Goal: Navigation & Orientation: Find specific page/section

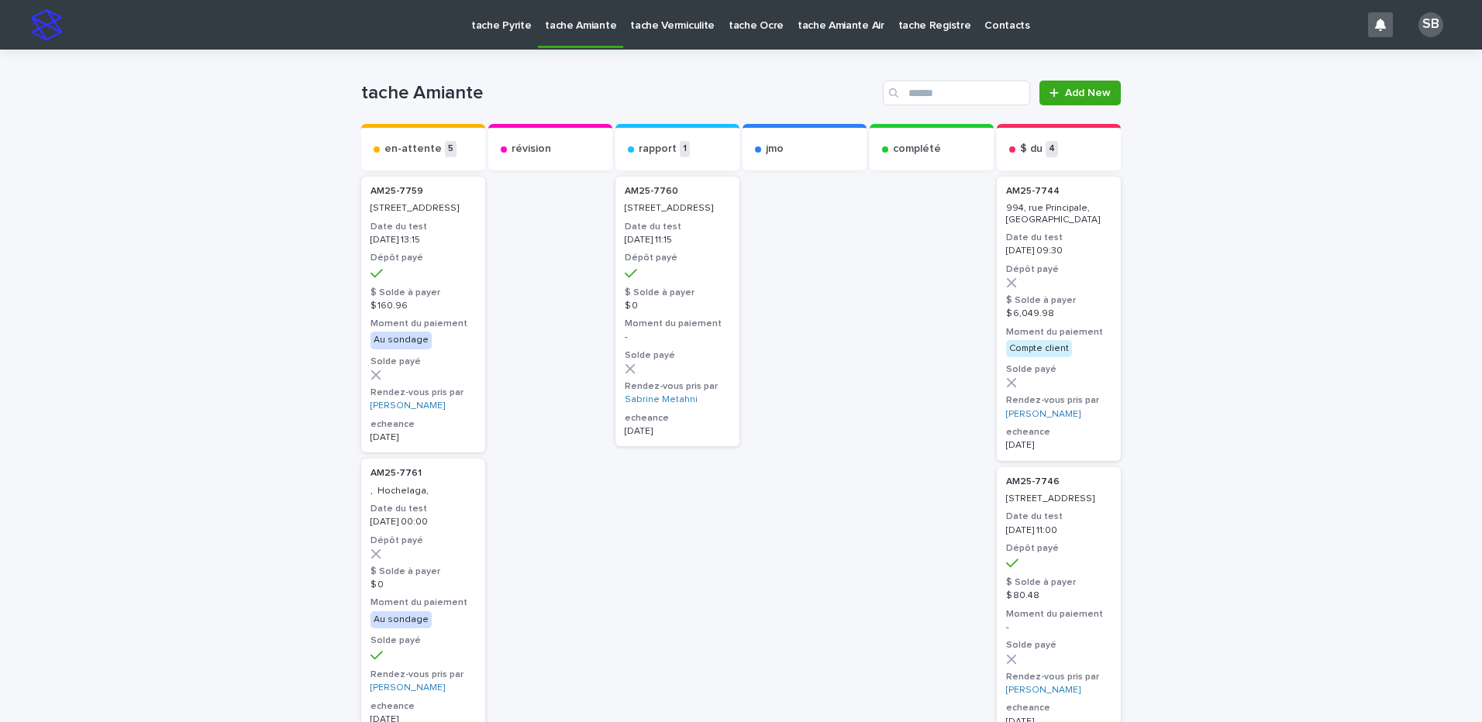
click at [669, 31] on p "tache Vermiculite" at bounding box center [672, 16] width 84 height 33
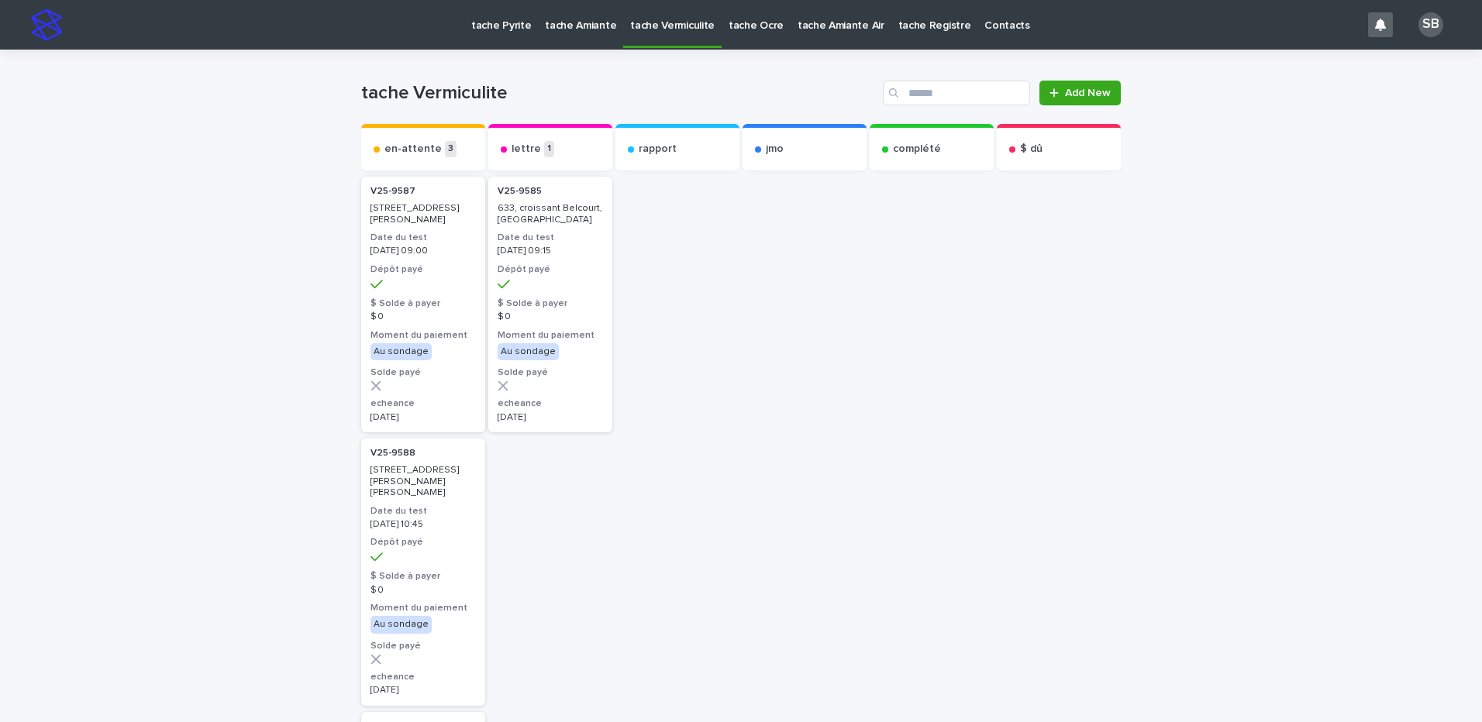
click at [566, 29] on p "tache Amiante" at bounding box center [580, 16] width 71 height 33
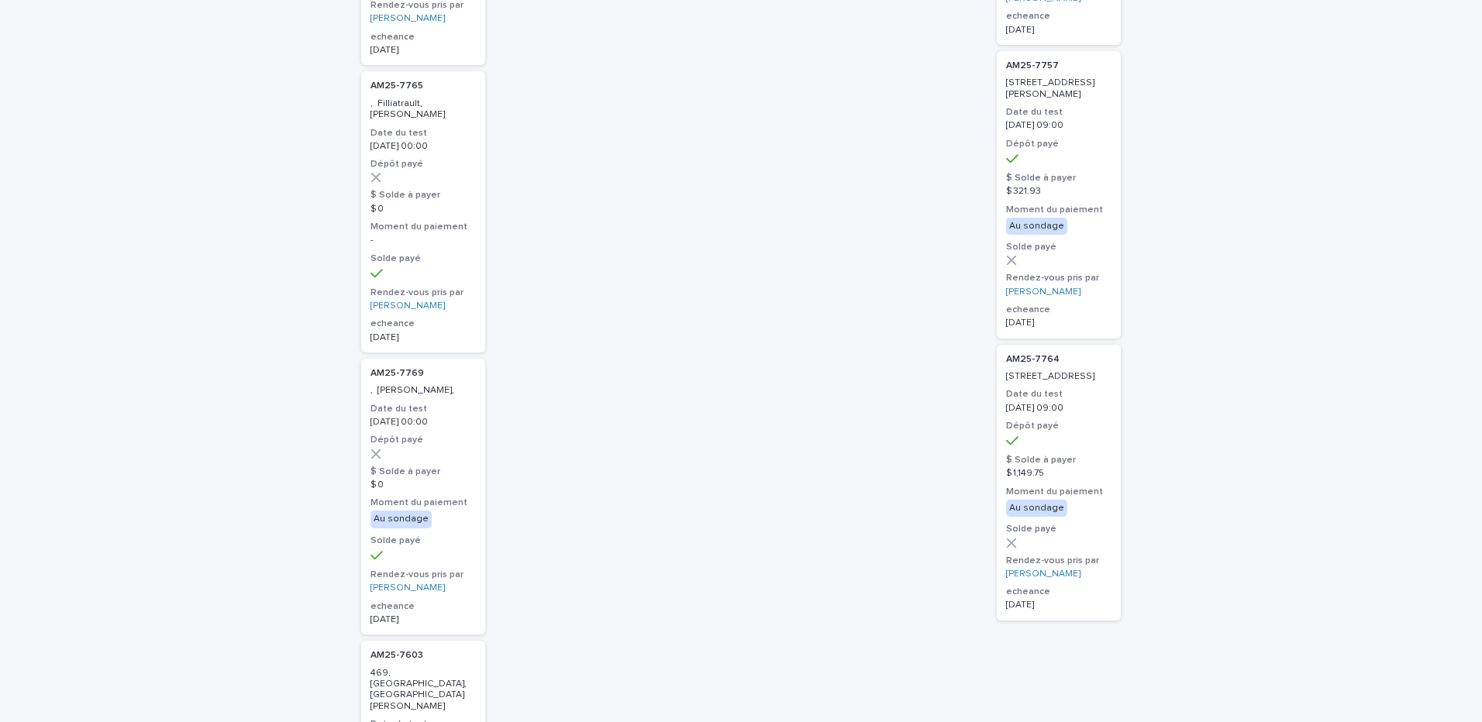
scroll to position [697, 0]
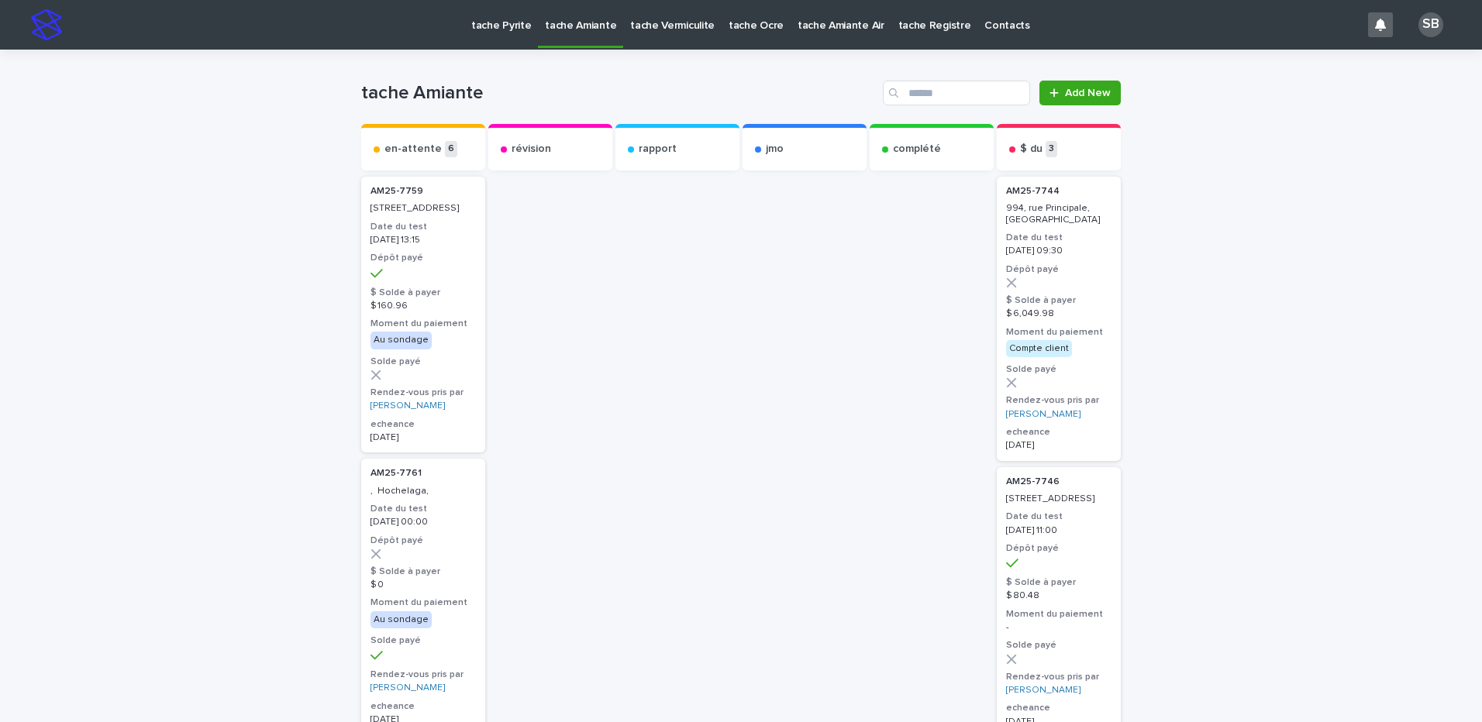
click at [664, 33] on link "tache Vermiculite" at bounding box center [672, 24] width 98 height 48
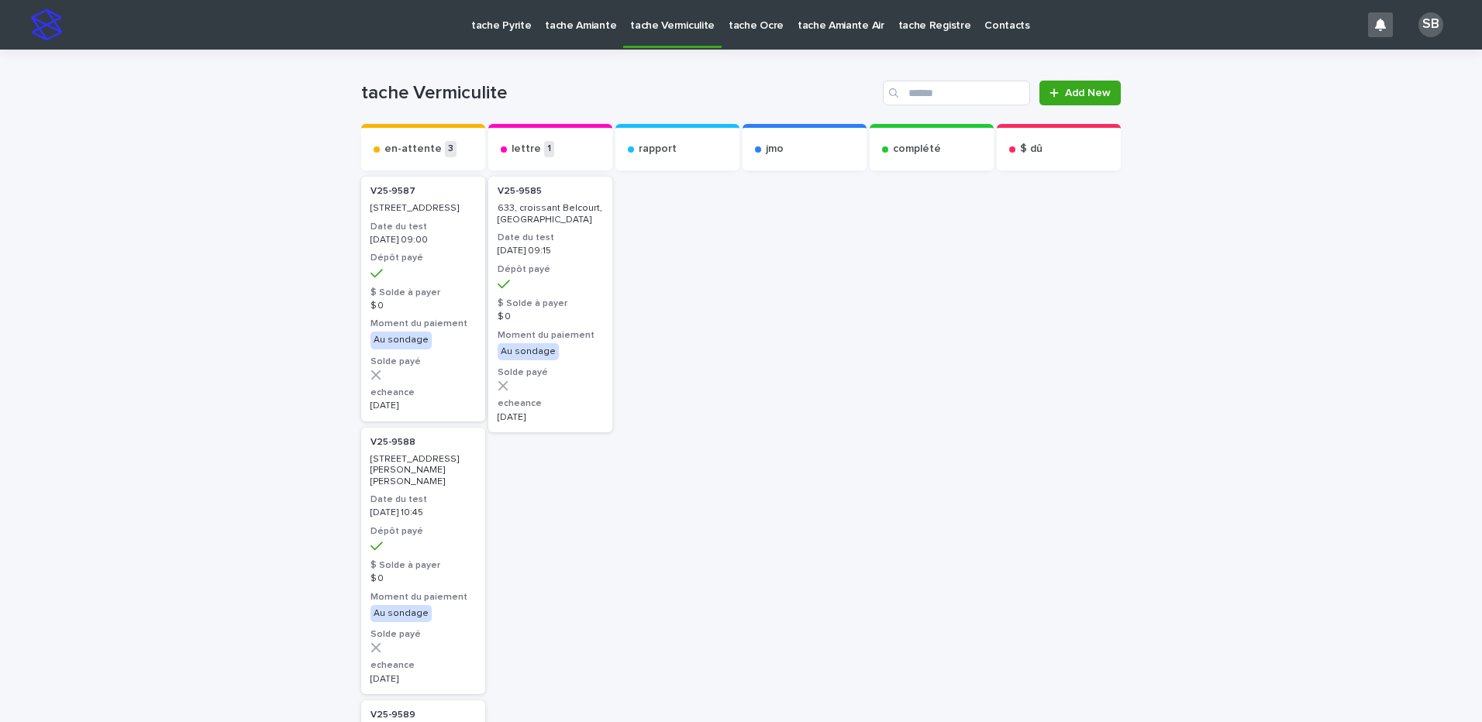
click at [248, 342] on div "Loading... Saving… Loading... Saving… tache Vermiculite Add New Send to... Send…" at bounding box center [741, 589] width 1482 height 1079
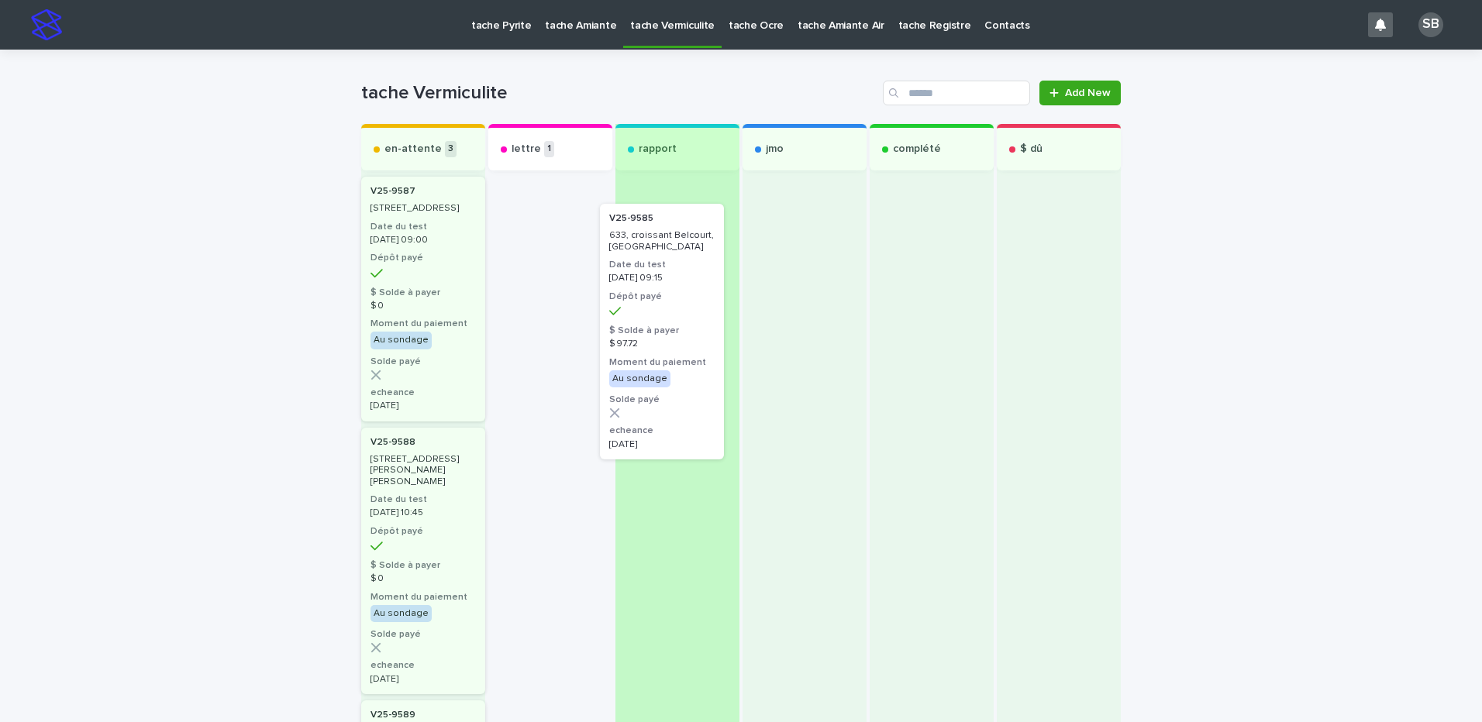
click at [679, 310] on div "en-attente 3 V25-9587 82, rue Dupuis, Beauharnois Date du test 2025-09-17 09:00…" at bounding box center [740, 587] width 759 height 927
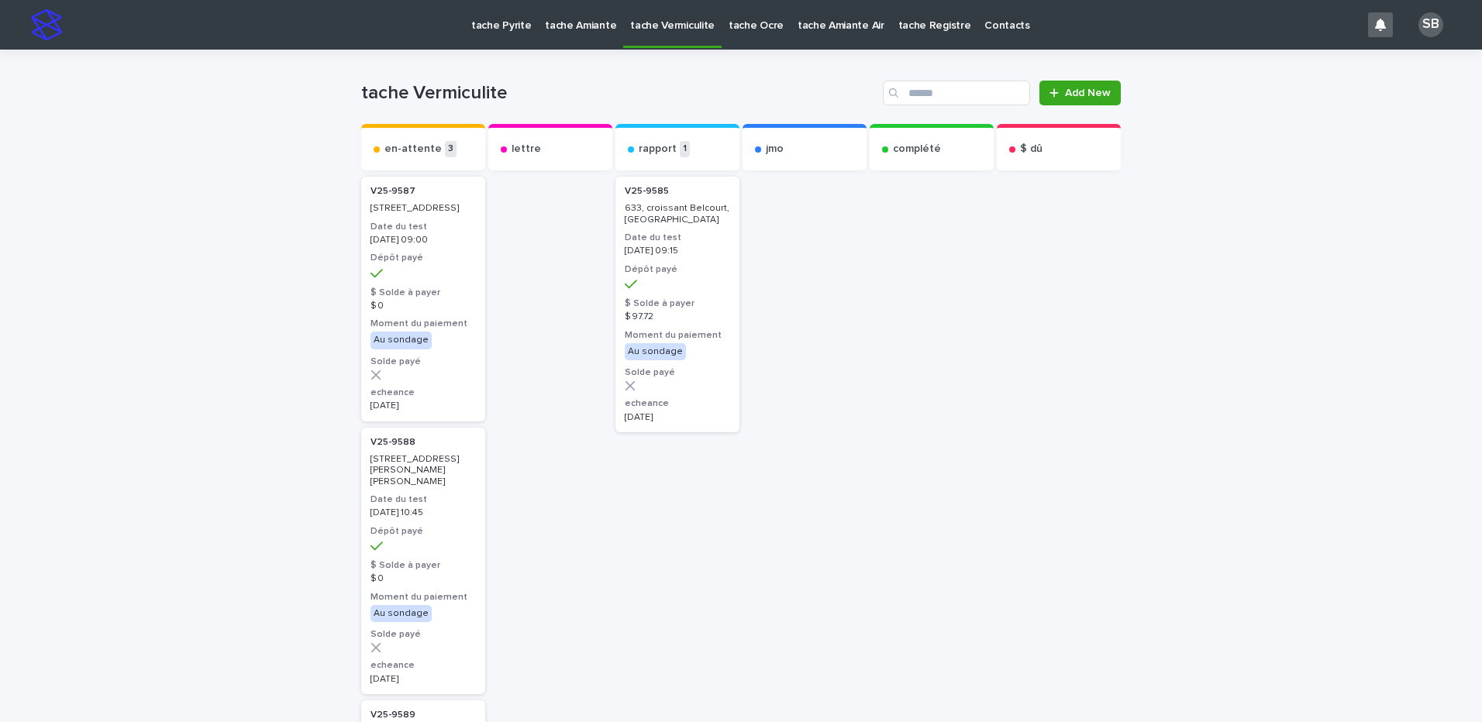
click at [243, 330] on div "Loading... Saving… Loading... Saving… tache Vermiculite Add New Send to... Send…" at bounding box center [741, 589] width 1482 height 1079
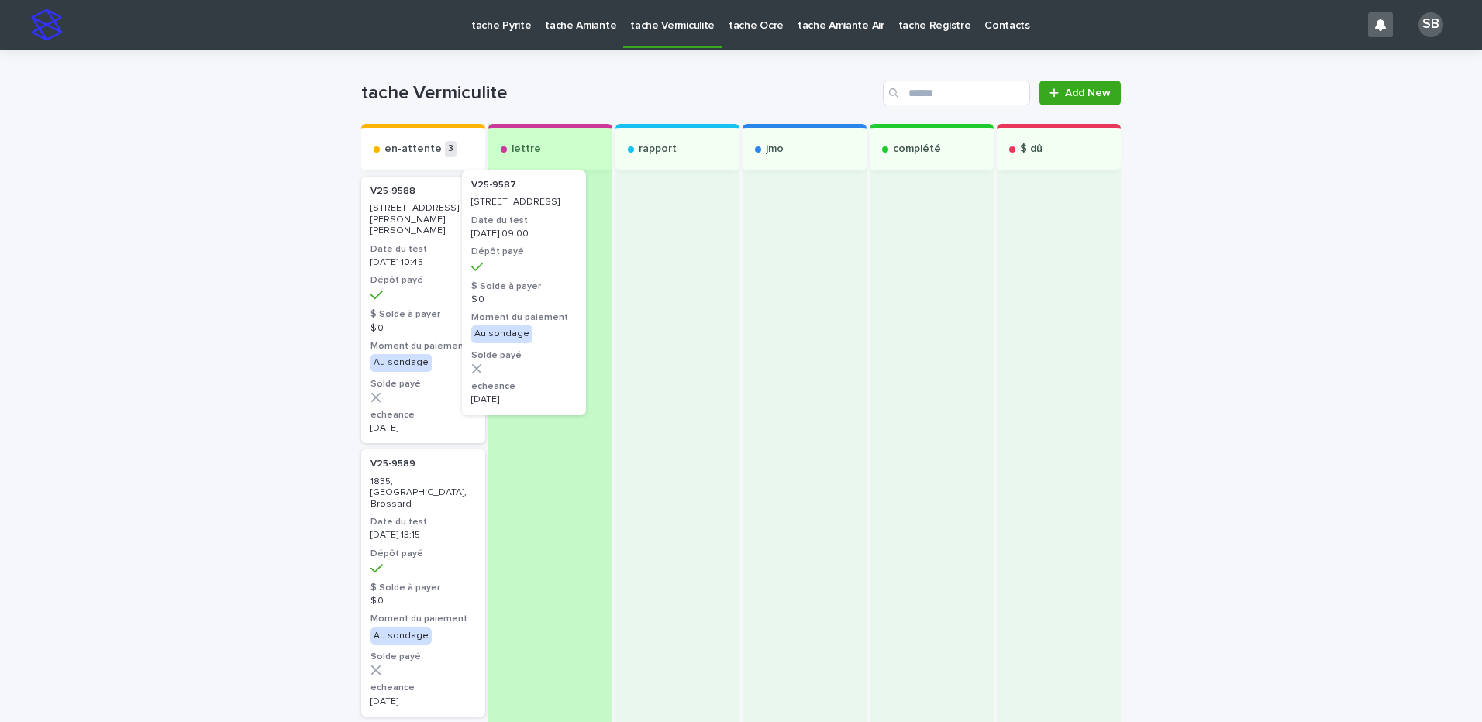
drag, startPoint x: 434, startPoint y: 297, endPoint x: 566, endPoint y: 292, distance: 131.8
click at [566, 292] on div "en-attente 3 V25-9587 [STREET_ADDRESS] Date du test [DATE] 09:00 Dépôt payé $ S…" at bounding box center [740, 501] width 759 height 754
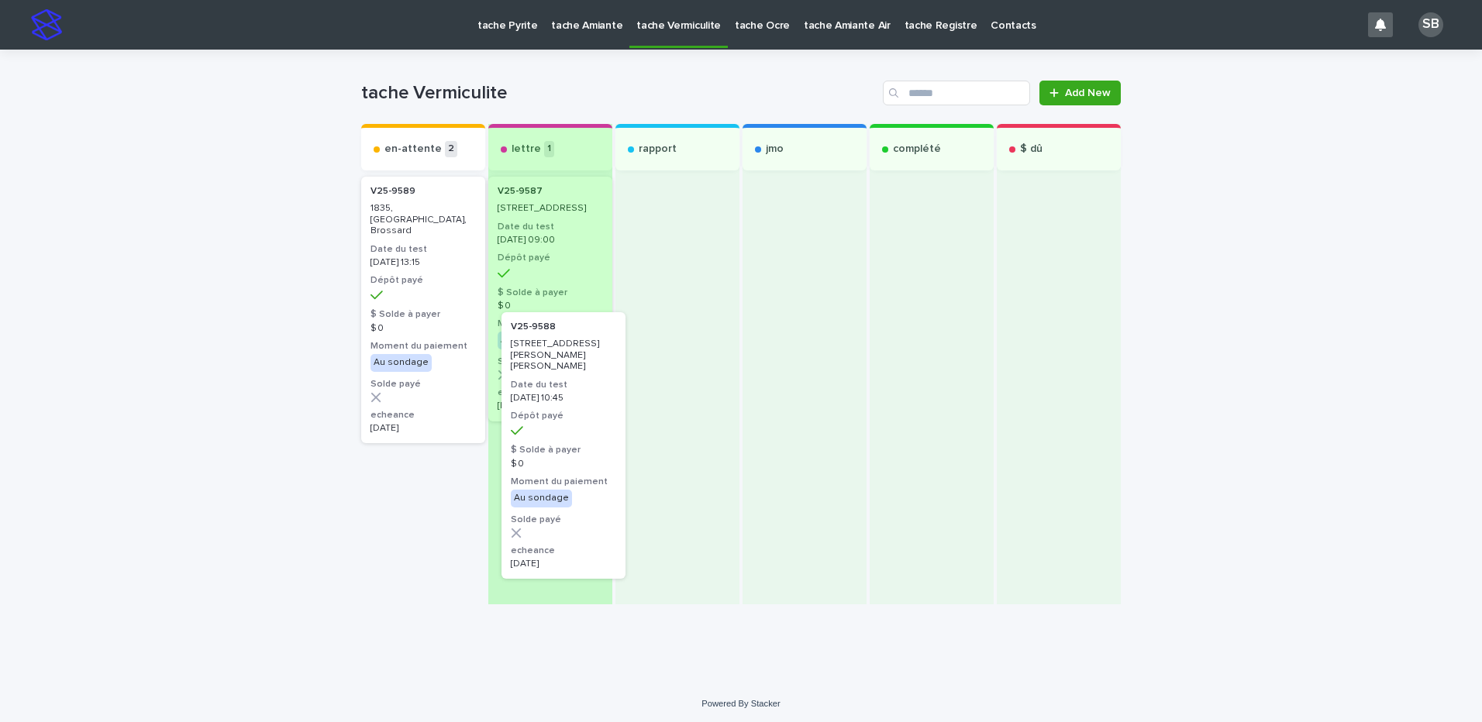
drag, startPoint x: 418, startPoint y: 271, endPoint x: 563, endPoint y: 411, distance: 201.1
click at [563, 411] on div "en-attente 2 V25-9588 386, rue Marcel-Bourdeau, Bois-des-Filion Date du test 20…" at bounding box center [740, 364] width 759 height 480
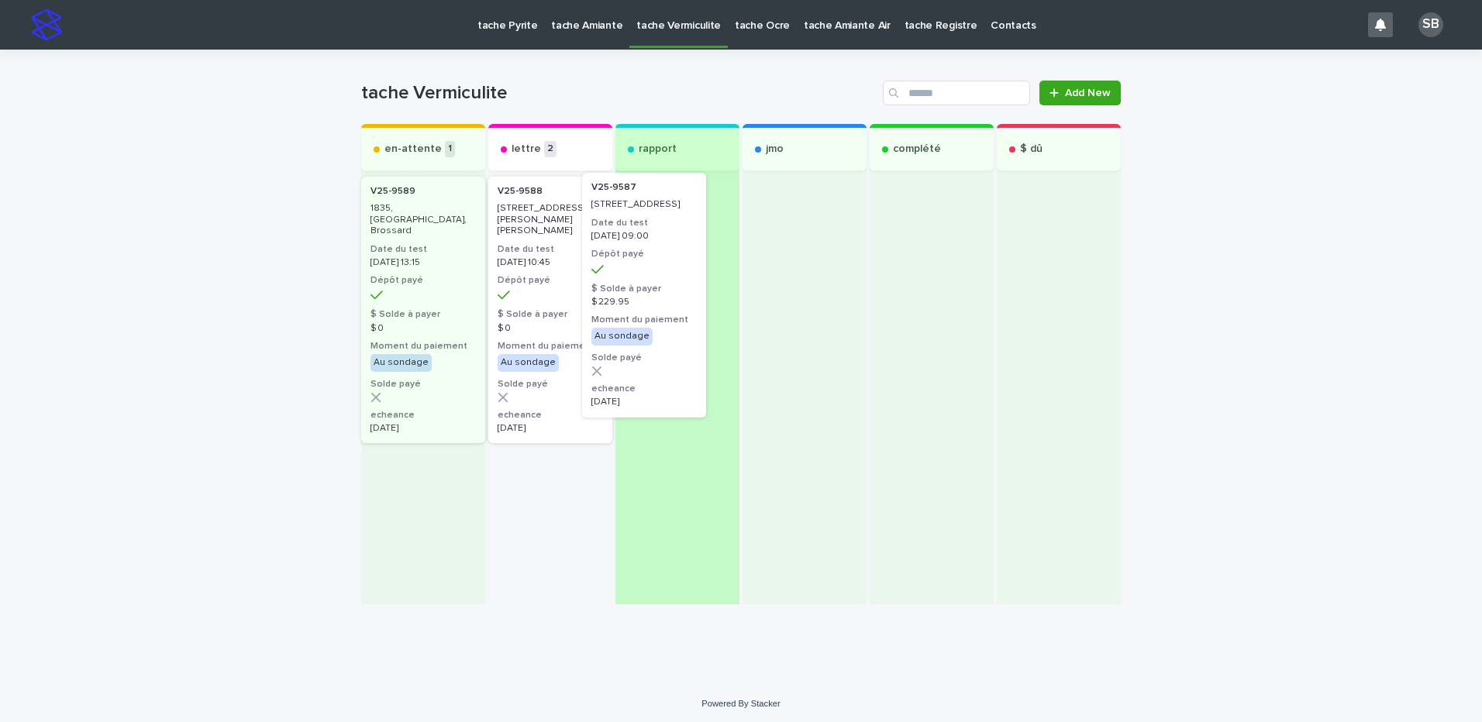
drag, startPoint x: 530, startPoint y: 287, endPoint x: 663, endPoint y: 278, distance: 133.5
click at [663, 278] on div "en-attente 1 V25-9589 1835, rue Allard, Brossard Date du test 2025-09-17 13:15 …" at bounding box center [740, 364] width 759 height 480
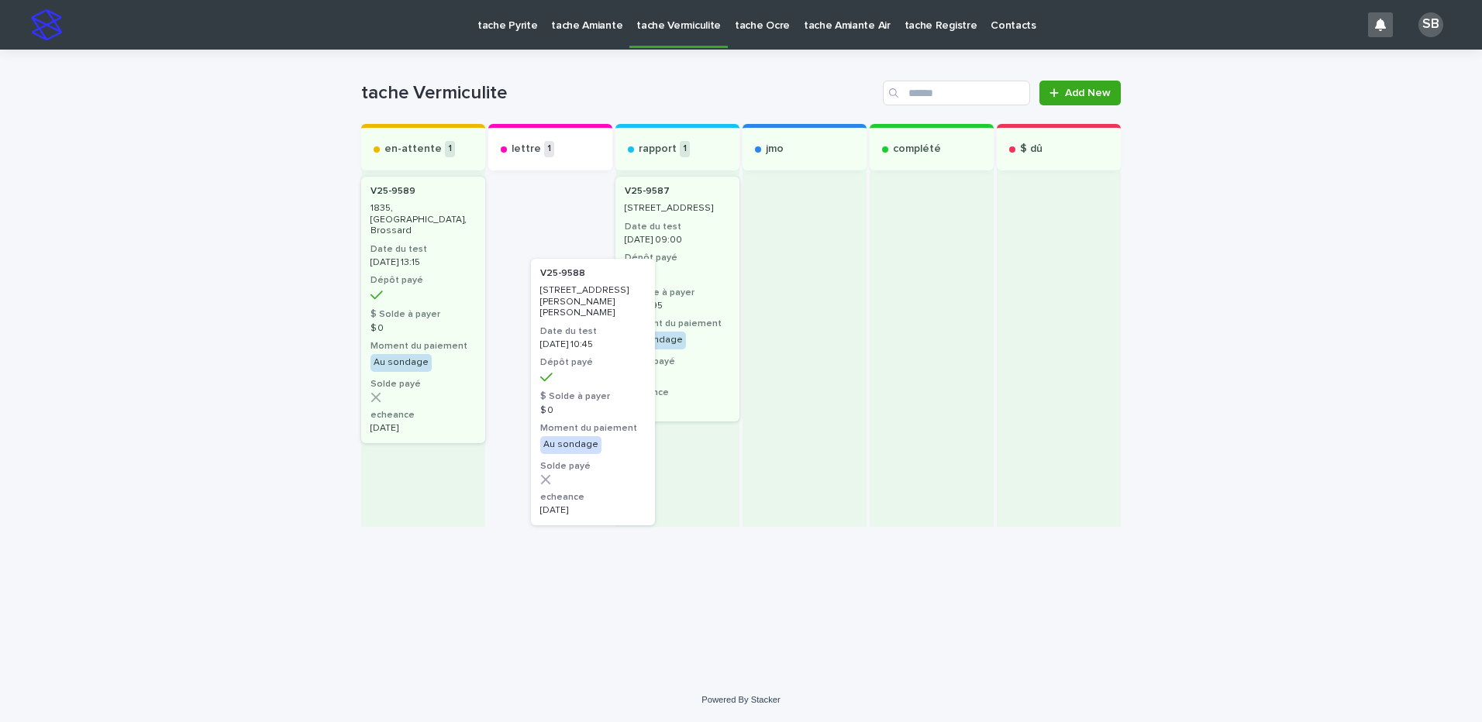
drag, startPoint x: 601, startPoint y: 445, endPoint x: 648, endPoint y: 525, distance: 92.4
click at [648, 525] on div "Loading... Saving… Loading... Saving… tache Vermiculite Add New Send to... Send…" at bounding box center [740, 345] width 775 height 590
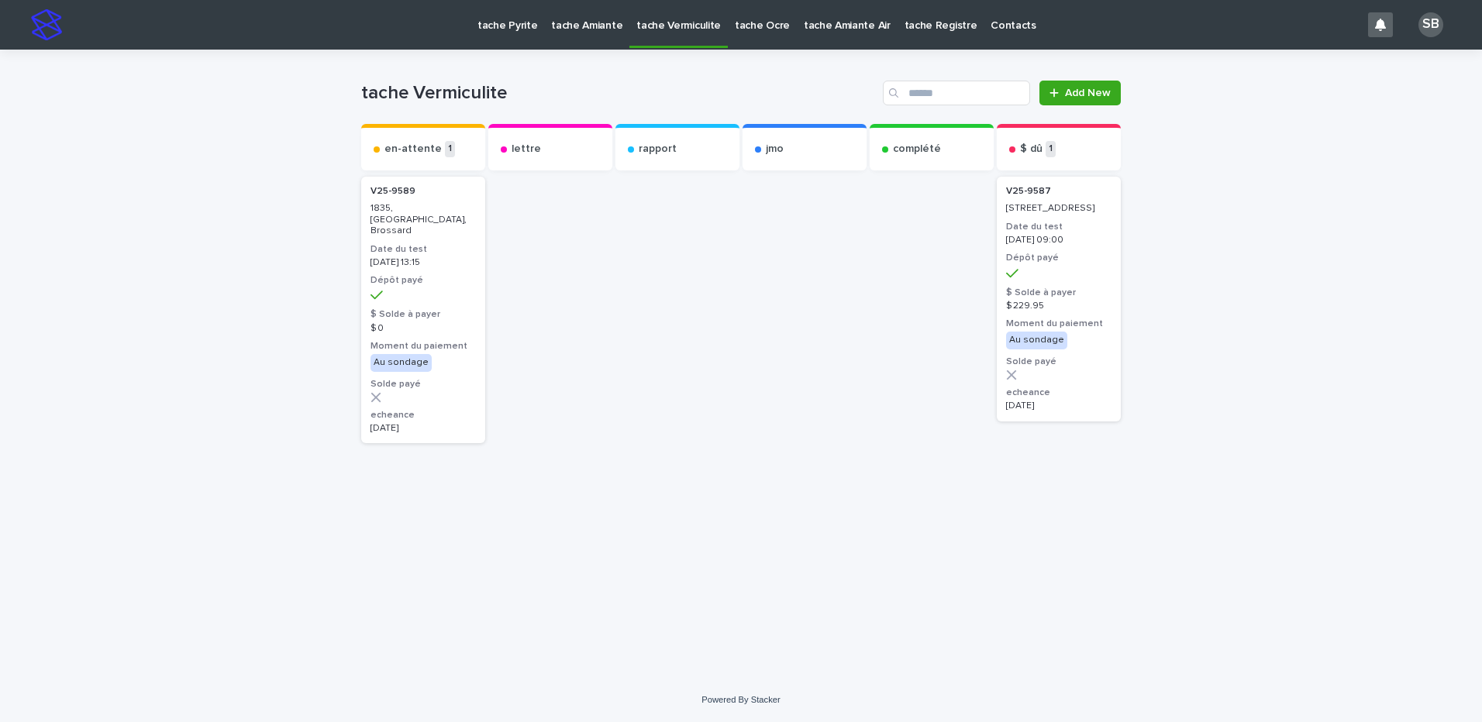
click at [711, 336] on div at bounding box center [677, 350] width 124 height 353
